Goal: Check status: Check status

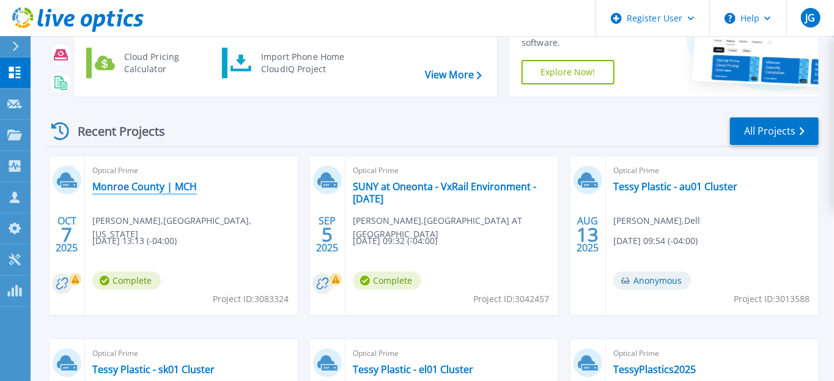
scroll to position [104, 0]
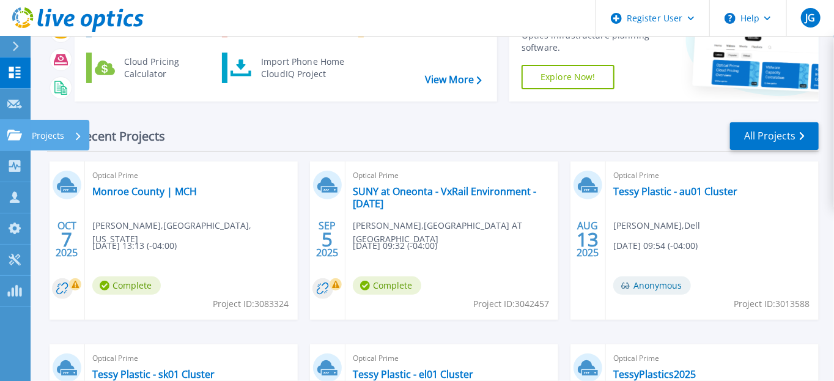
click at [17, 139] on icon at bounding box center [14, 135] width 15 height 10
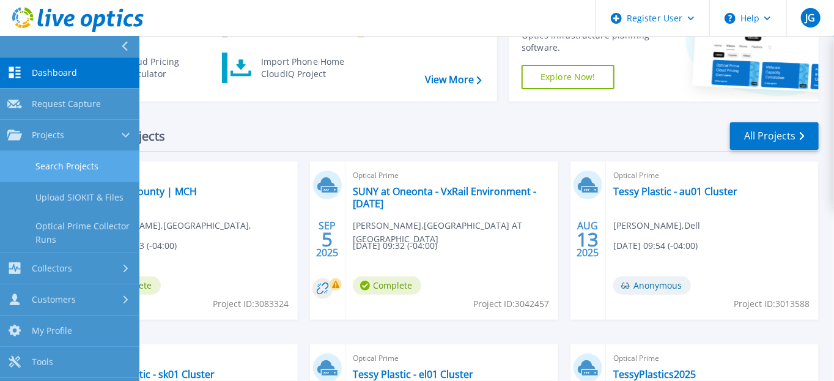
click at [86, 174] on link "Search Projects" at bounding box center [69, 166] width 139 height 31
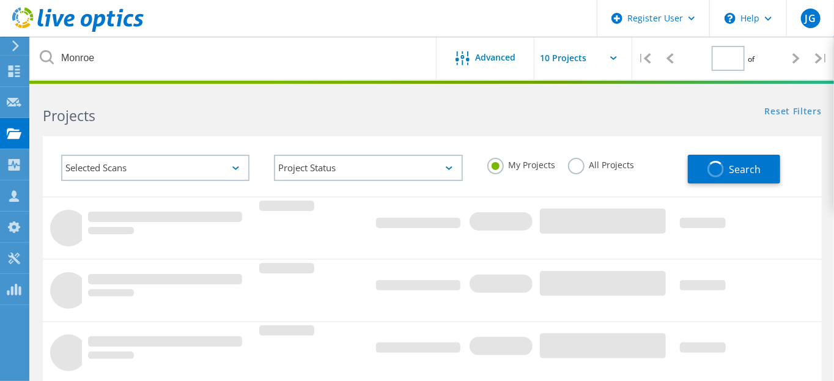
type input "1"
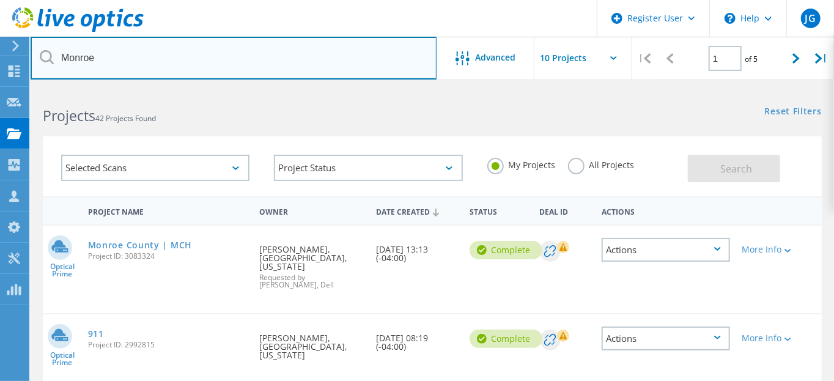
drag, startPoint x: 154, startPoint y: 57, endPoint x: 15, endPoint y: 36, distance: 140.4
paste input "2992815"
type input "2992815"
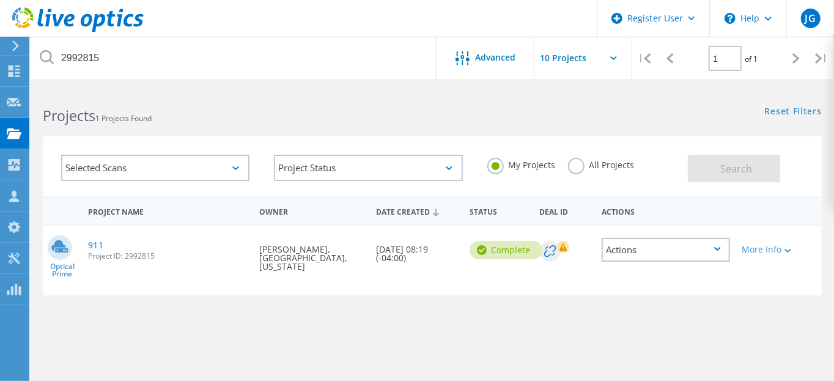
click at [101, 252] on span "Project ID: 2992815" at bounding box center [167, 255] width 159 height 7
click at [61, 249] on icon at bounding box center [59, 246] width 17 height 12
click at [100, 241] on link "911" at bounding box center [96, 245] width 16 height 9
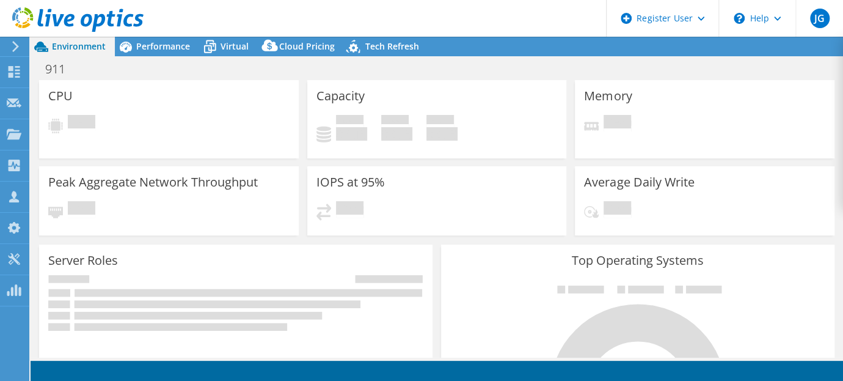
select select "USD"
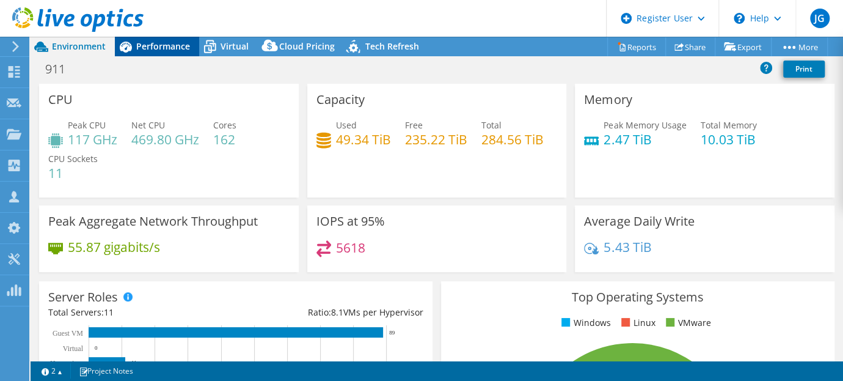
click at [145, 47] on span "Performance" at bounding box center [163, 46] width 54 height 12
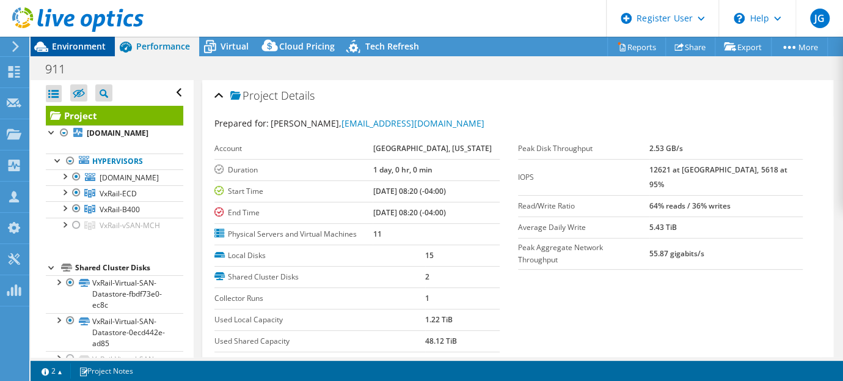
click at [84, 48] on span "Environment" at bounding box center [79, 46] width 54 height 12
